Goal: Complete application form: Complete application form

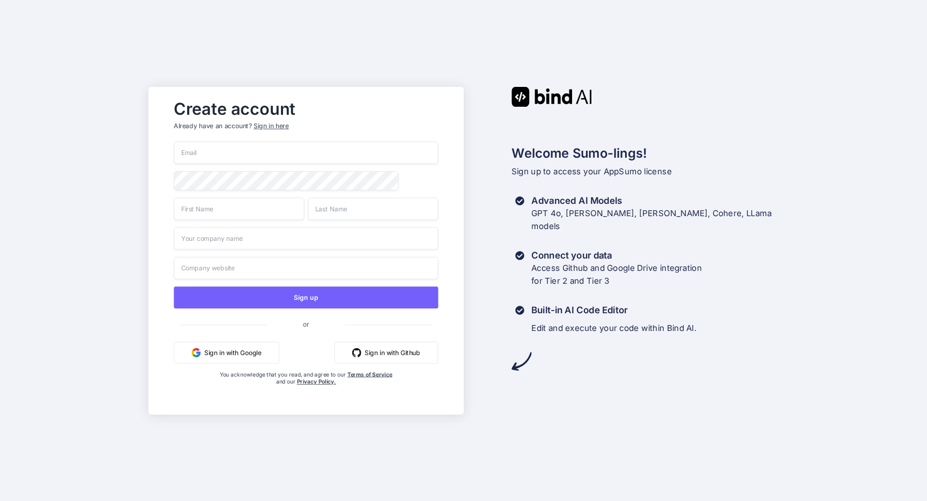
click at [292, 150] on input "email" at bounding box center [306, 153] width 264 height 23
type input "[PERSON_NAME][EMAIL_ADDRESS][DOMAIN_NAME]"
type input "[PERSON_NAME]"
type input "Stepfire Digital"
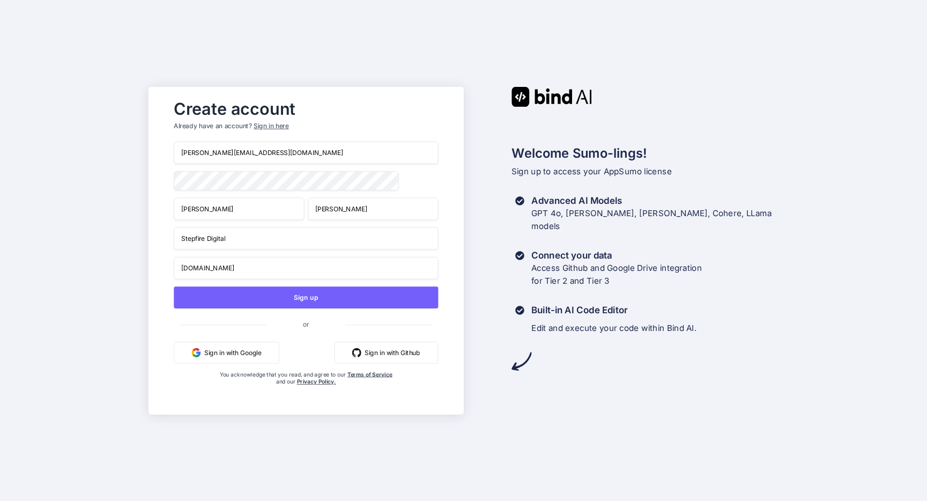
type input "[DOMAIN_NAME]"
click at [239, 363] on button "Sign in with Google" at bounding box center [226, 352] width 105 height 22
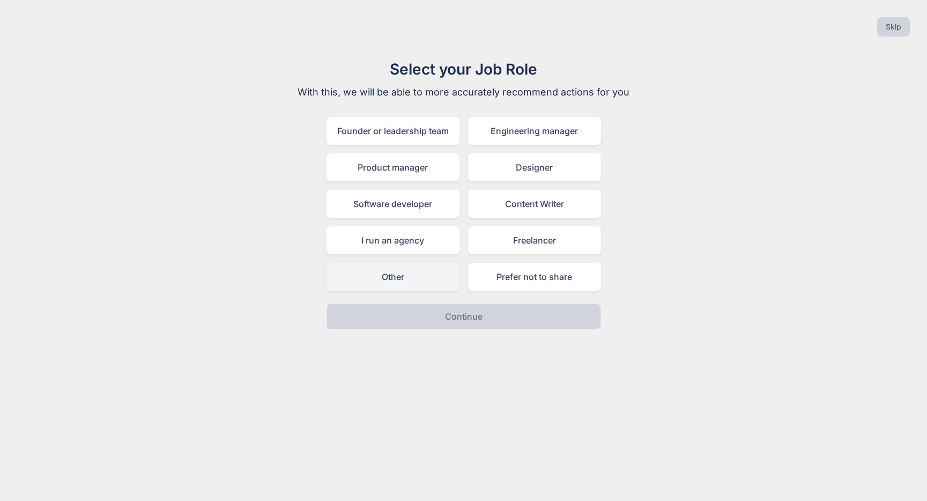
drag, startPoint x: 425, startPoint y: 243, endPoint x: 435, endPoint y: 263, distance: 22.6
click at [425, 243] on div "I run an agency" at bounding box center [393, 240] width 133 height 28
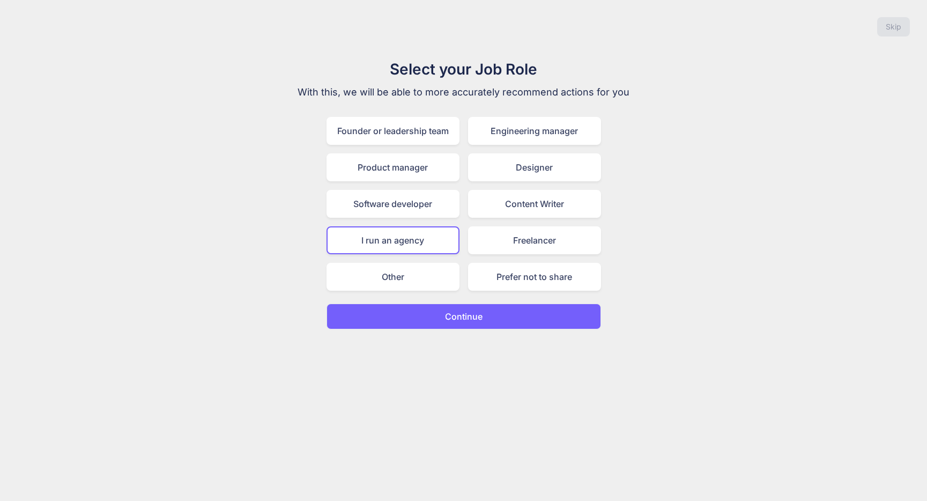
click at [487, 323] on button "Continue" at bounding box center [464, 316] width 275 height 26
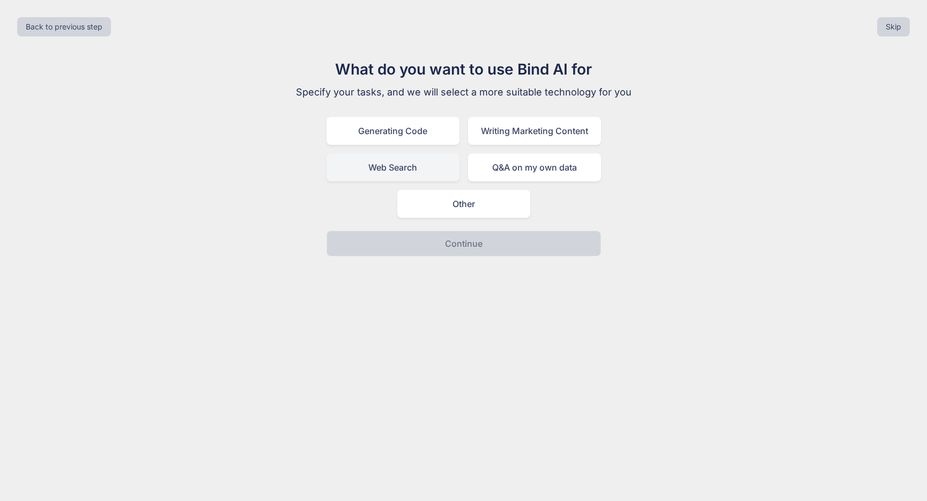
drag, startPoint x: 421, startPoint y: 139, endPoint x: 417, endPoint y: 170, distance: 31.3
click at [421, 139] on div "Generating Code" at bounding box center [393, 131] width 133 height 28
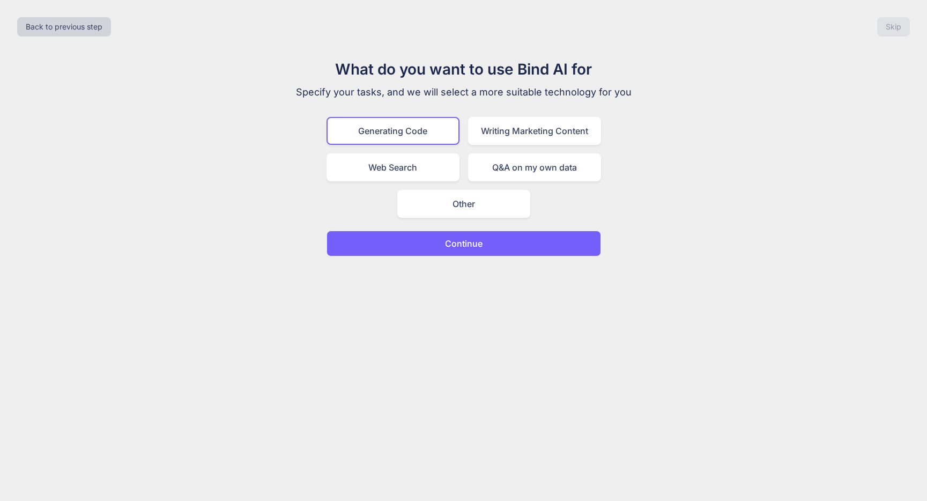
drag, startPoint x: 417, startPoint y: 170, endPoint x: 461, endPoint y: 163, distance: 44.0
click at [419, 170] on div "Web Search" at bounding box center [393, 167] width 133 height 28
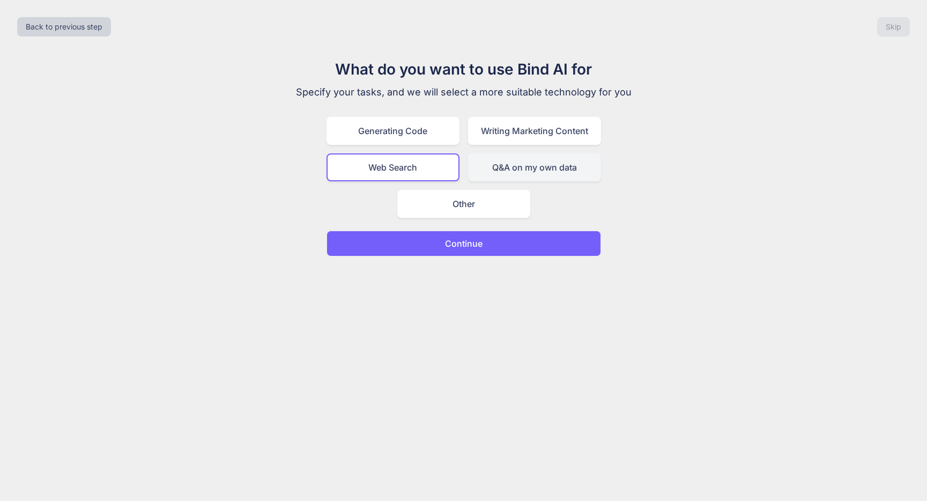
click at [492, 158] on div "Q&A on my own data" at bounding box center [534, 167] width 133 height 28
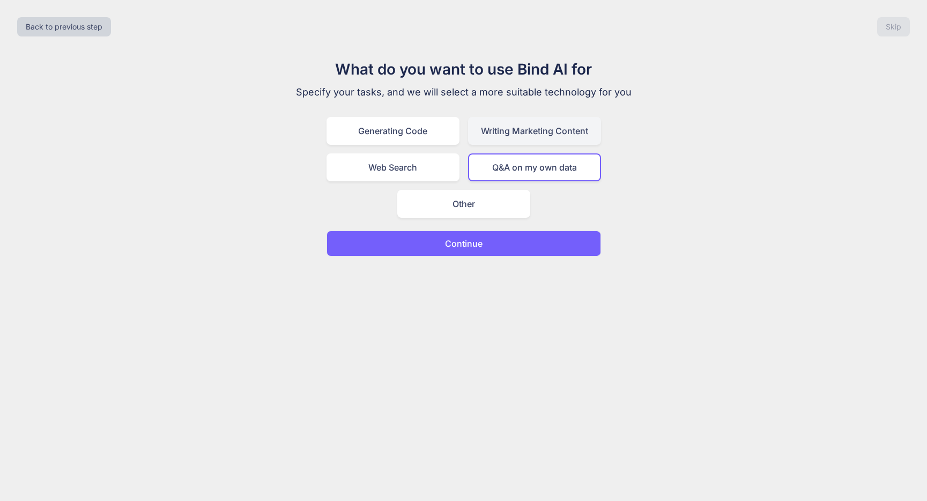
click at [500, 137] on div "Writing Marketing Content" at bounding box center [534, 131] width 133 height 28
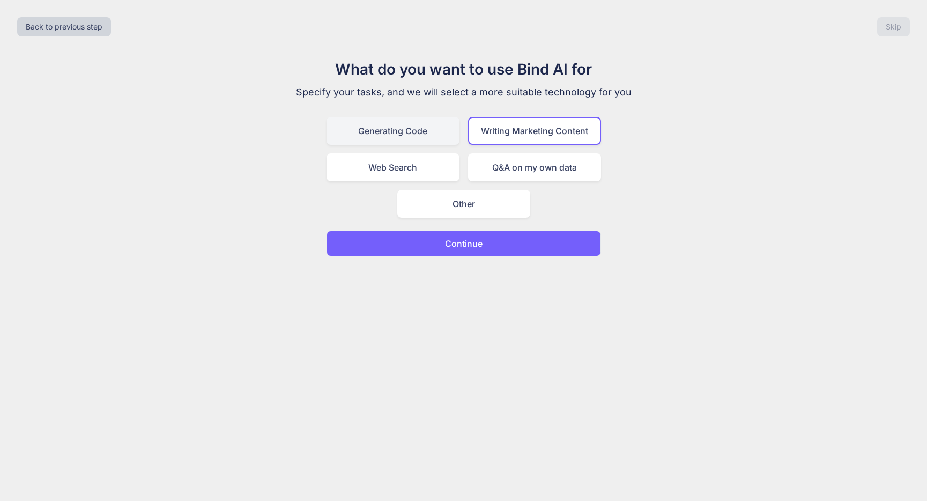
click at [398, 136] on div "Generating Code" at bounding box center [393, 131] width 133 height 28
click at [482, 250] on button "Continue" at bounding box center [464, 244] width 275 height 26
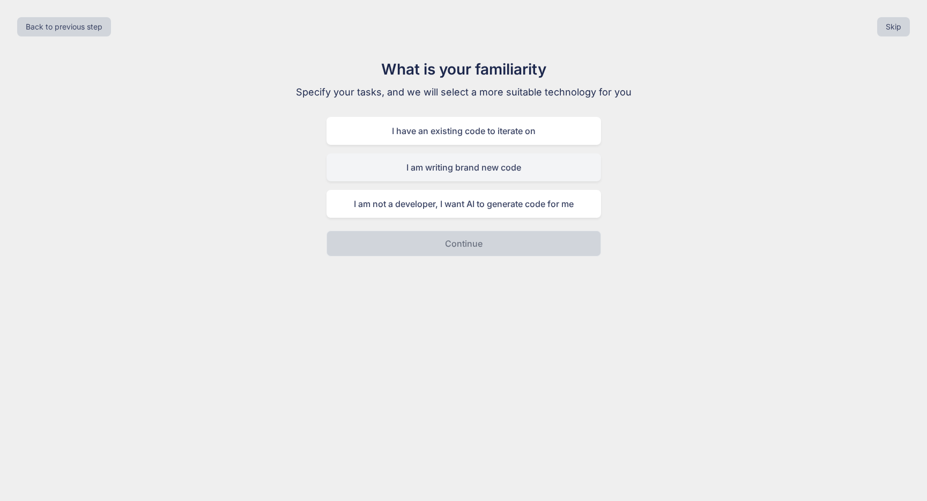
click at [517, 171] on div "I am writing brand new code" at bounding box center [464, 167] width 275 height 28
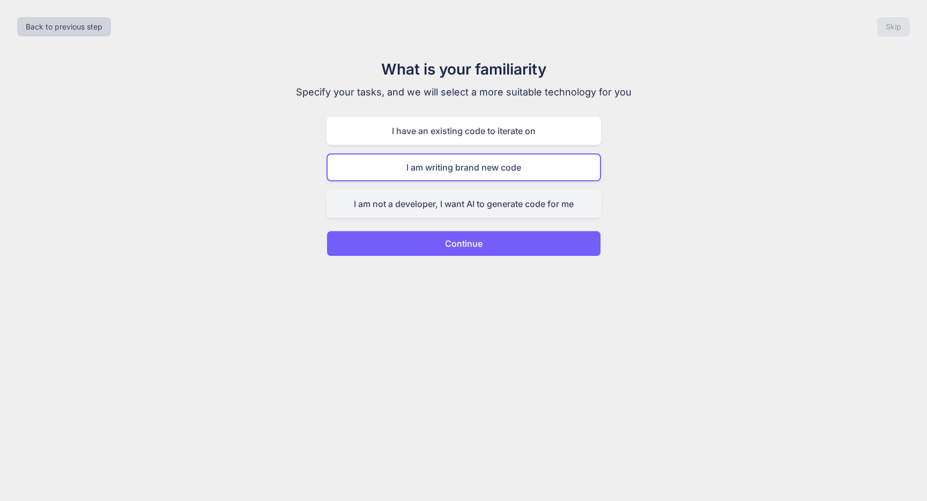
click at [510, 204] on div "I am not a developer, I want AI to generate code for me" at bounding box center [464, 204] width 275 height 28
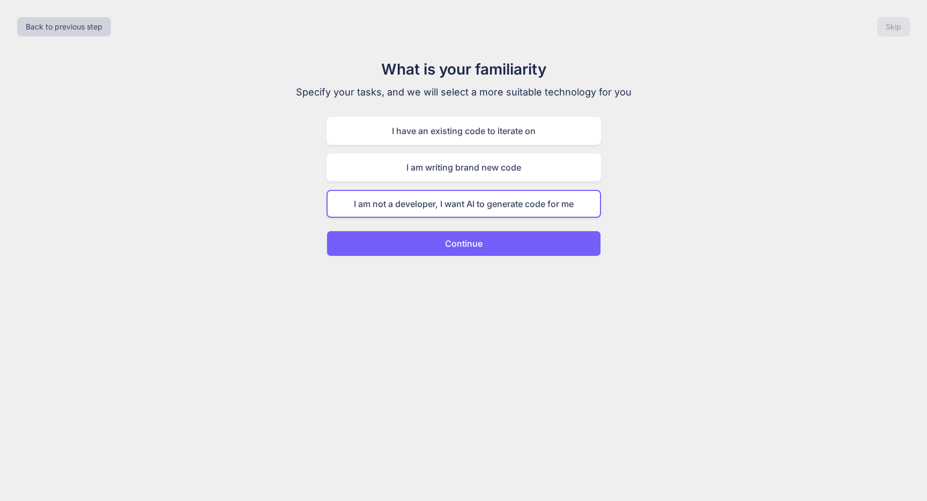
click at [506, 241] on button "Continue" at bounding box center [464, 244] width 275 height 26
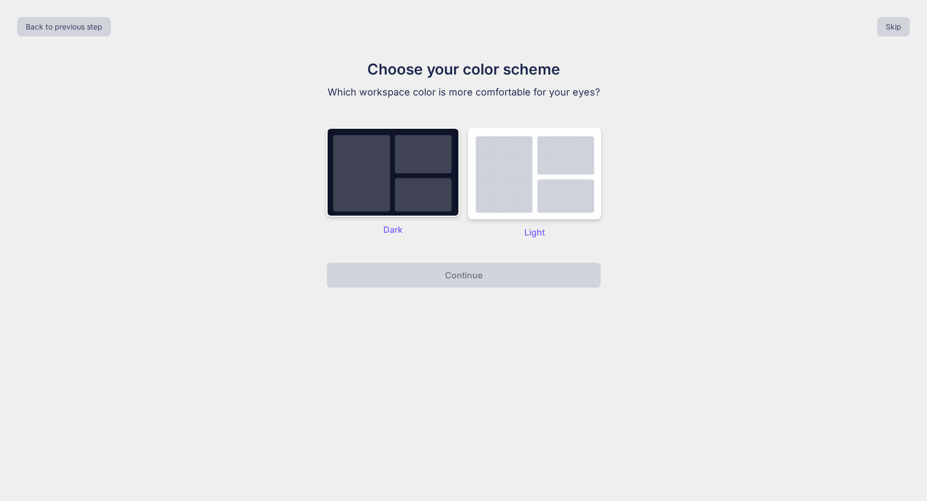
drag, startPoint x: 418, startPoint y: 189, endPoint x: 461, endPoint y: 238, distance: 65.3
click at [418, 189] on img at bounding box center [393, 172] width 133 height 89
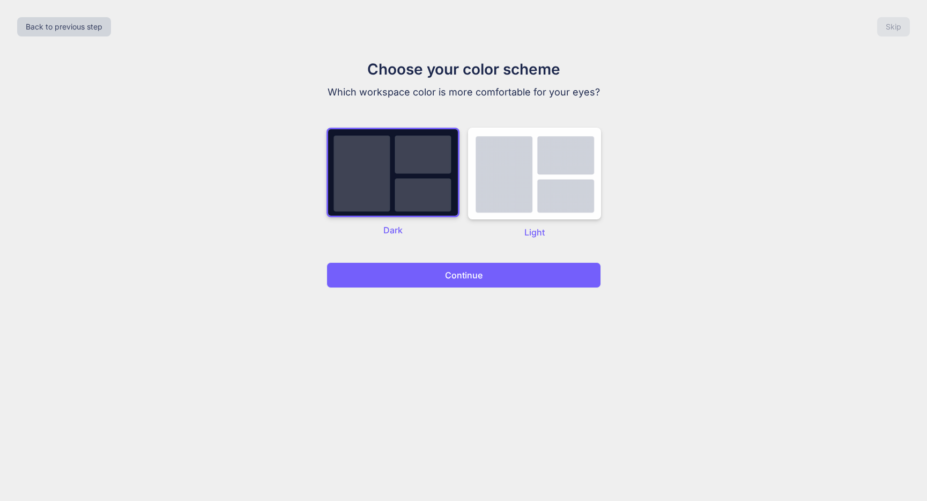
click at [482, 288] on div "Back to previous step Skip Choose your color scheme Which workspace color is mo…" at bounding box center [463, 250] width 927 height 501
click at [479, 283] on button "Continue" at bounding box center [464, 275] width 275 height 26
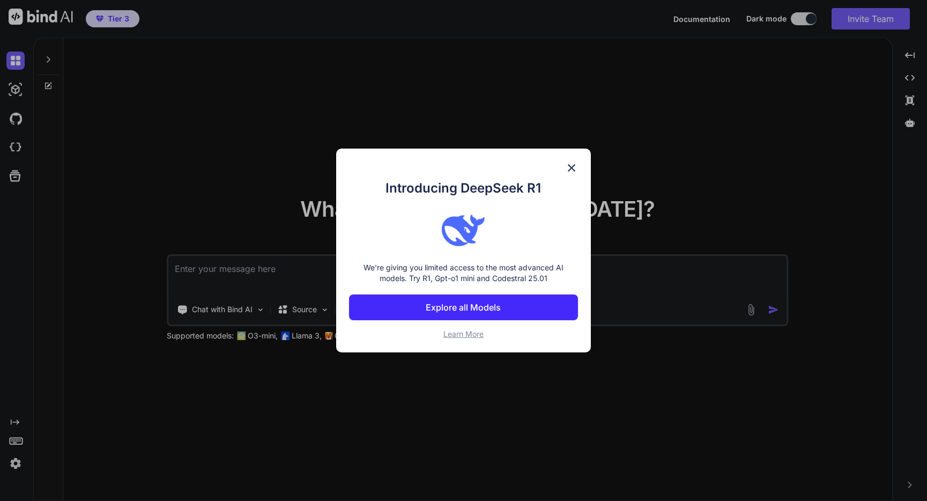
click at [569, 166] on img at bounding box center [571, 167] width 13 height 13
